Goal: Check status: Check status

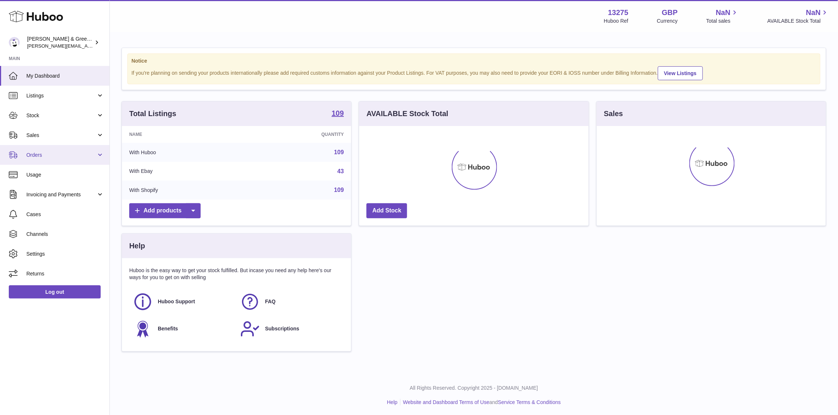
click at [65, 155] on span "Orders" at bounding box center [61, 155] width 70 height 7
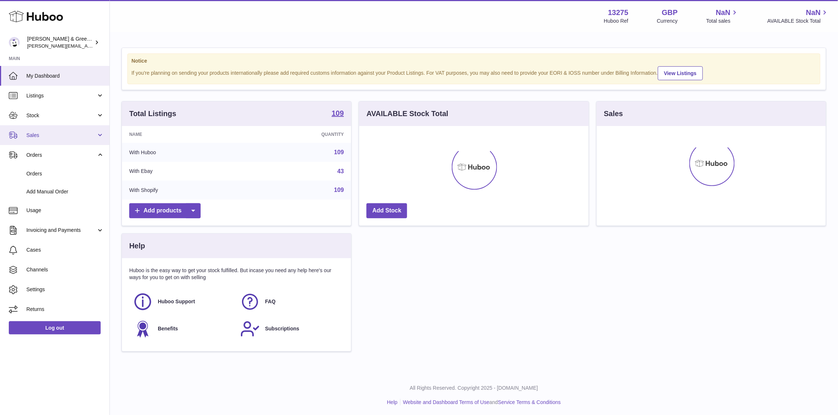
click at [71, 132] on span "Sales" at bounding box center [61, 135] width 70 height 7
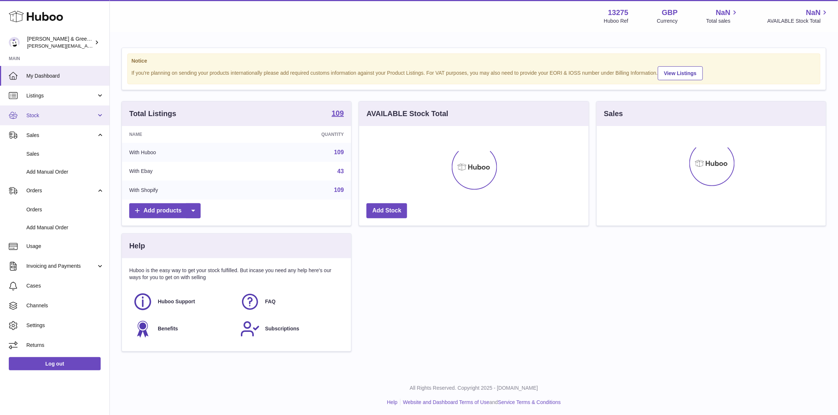
click at [79, 115] on span "Stock" at bounding box center [61, 115] width 70 height 7
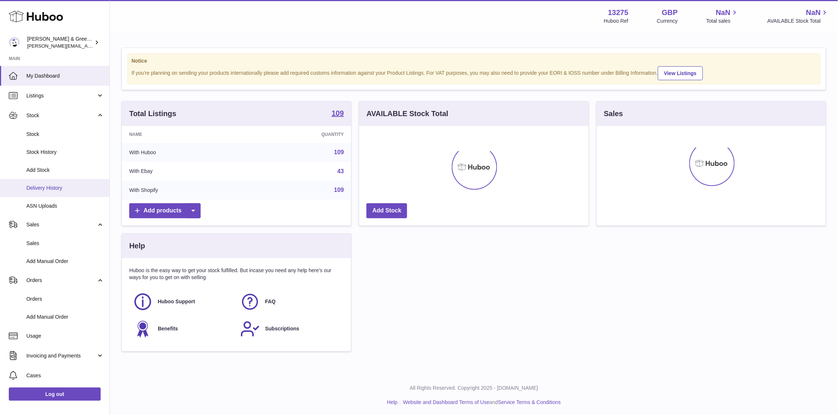
click at [62, 186] on span "Delivery History" at bounding box center [65, 188] width 78 height 7
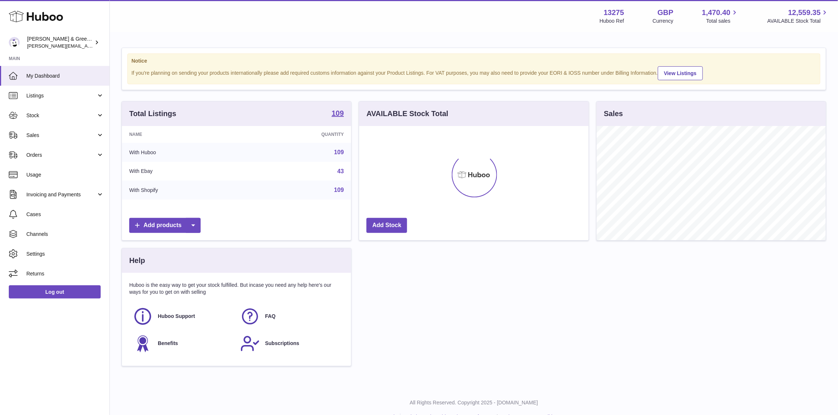
scroll to position [114, 229]
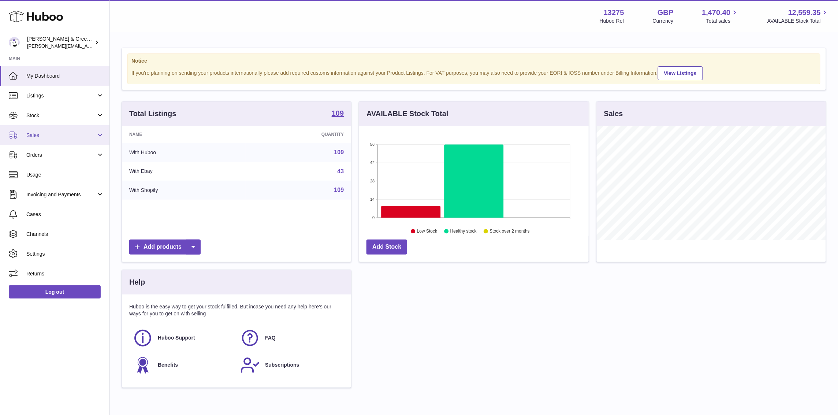
click at [74, 132] on span "Sales" at bounding box center [61, 135] width 70 height 7
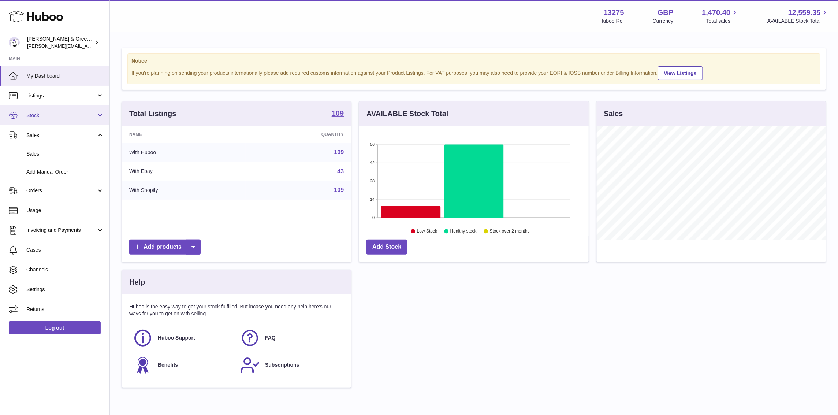
click at [83, 113] on span "Stock" at bounding box center [61, 115] width 70 height 7
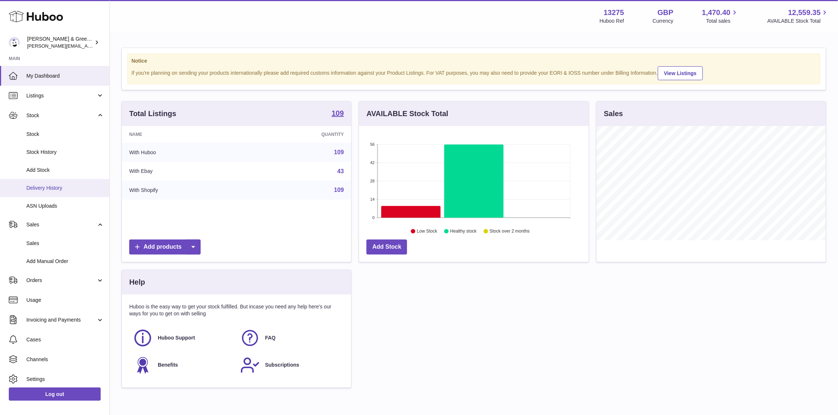
click at [75, 189] on span "Delivery History" at bounding box center [65, 188] width 78 height 7
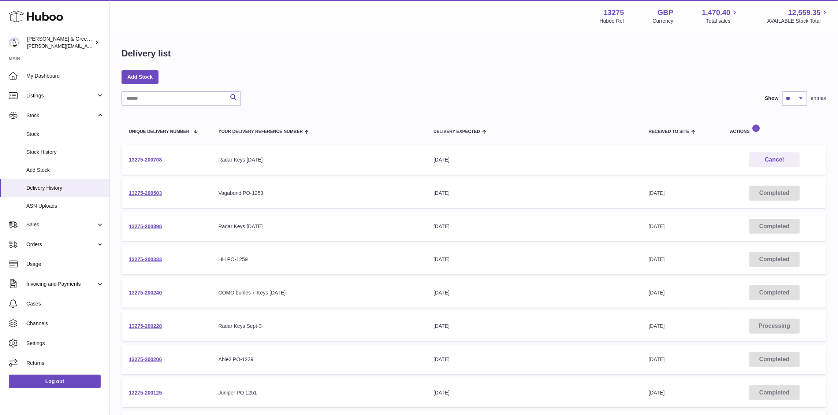
click at [154, 159] on link "13275-200708" at bounding box center [145, 160] width 33 height 6
